Goal: Navigation & Orientation: Find specific page/section

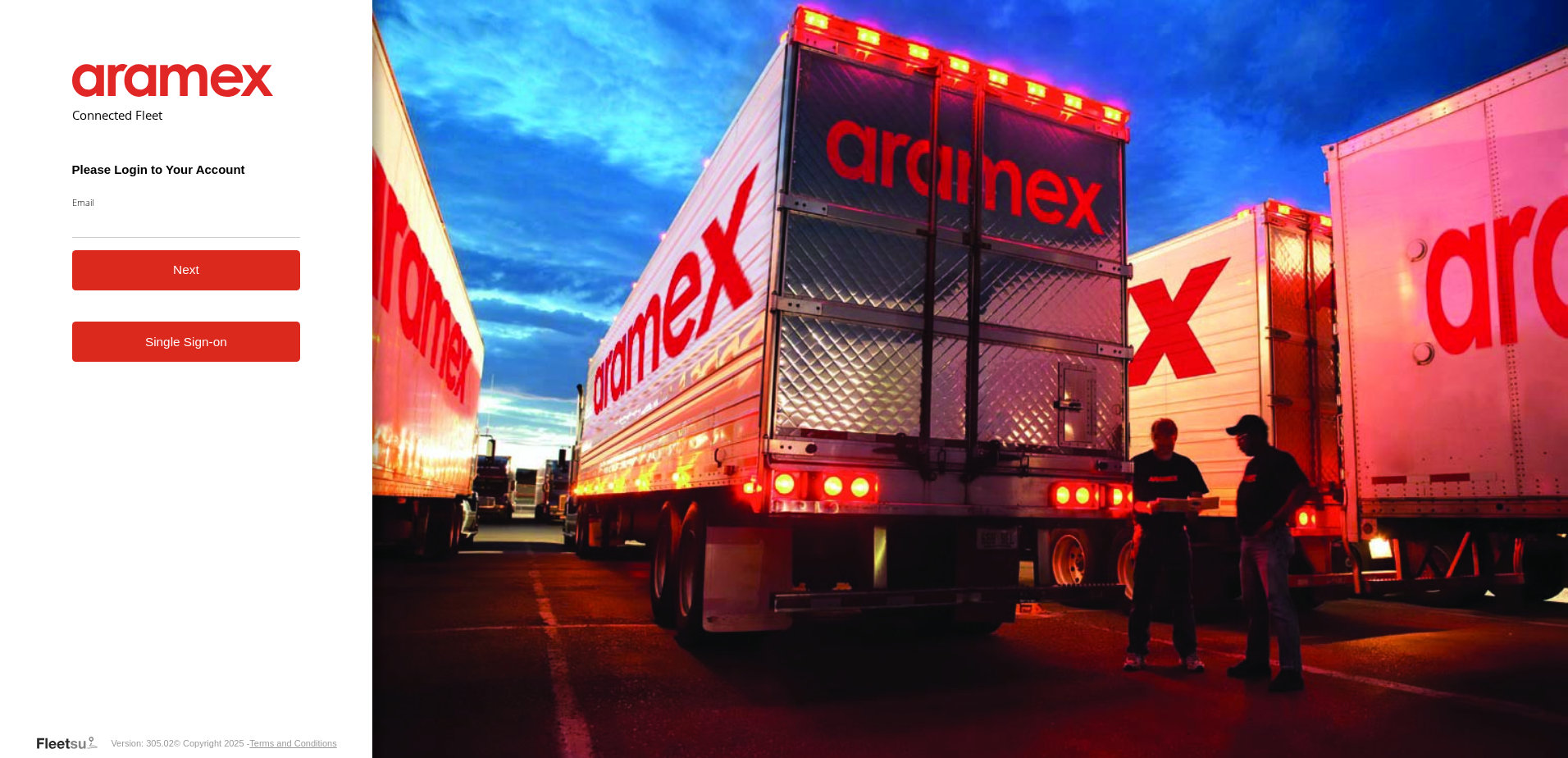
click at [164, 349] on link "Single Sign-on" at bounding box center [187, 341] width 229 height 40
click at [207, 334] on link "Single Sign-on" at bounding box center [187, 341] width 229 height 40
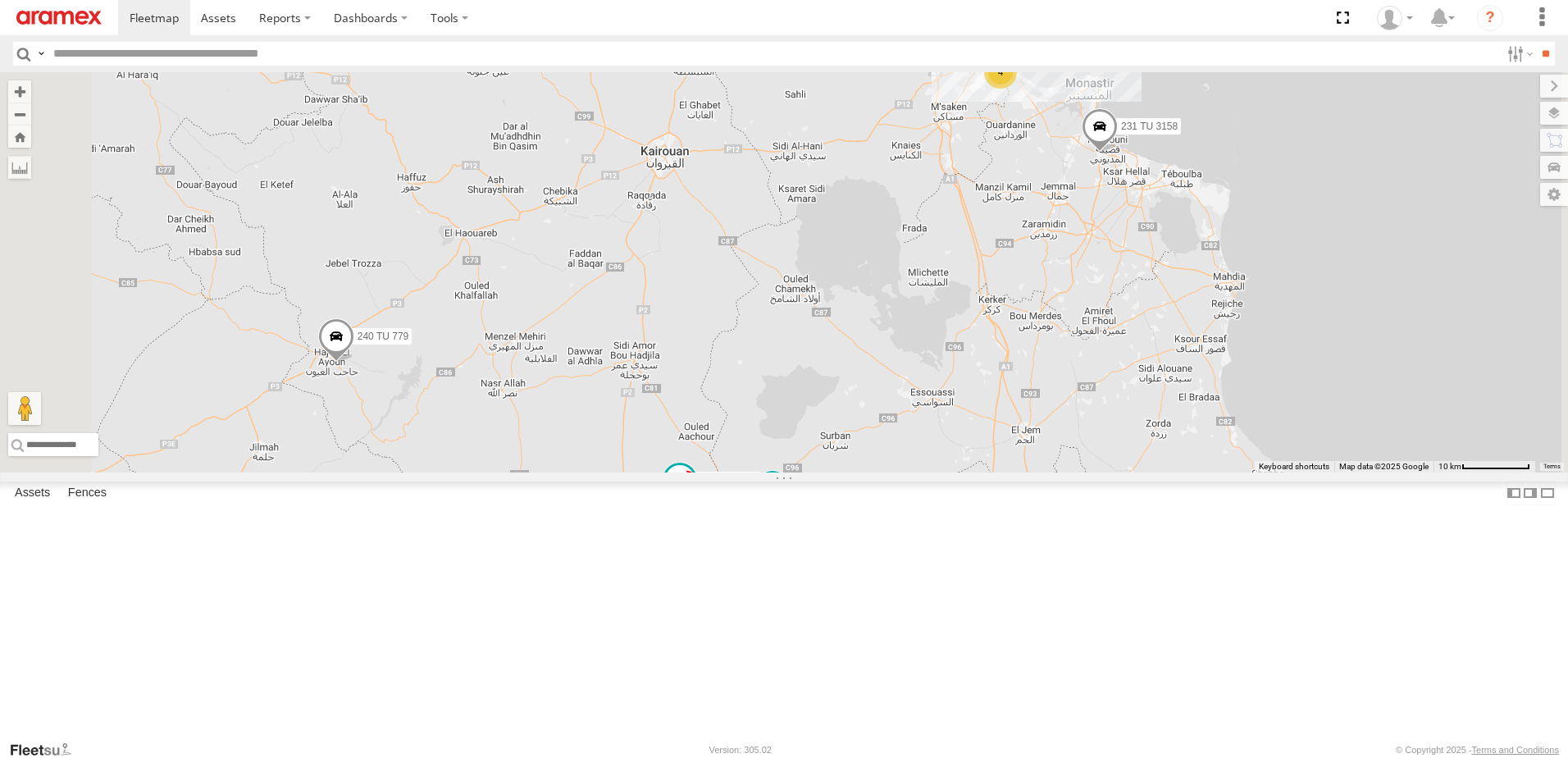
drag, startPoint x: 1201, startPoint y: 267, endPoint x: 1128, endPoint y: 290, distance: 76.5
click at [1128, 290] on div "4 2 245 TU 9061 245 TU 9062 245 TU 9060 240 TU 779 247 TU 9971 231 TU 3158 245 …" at bounding box center [784, 272] width 1568 height 401
